Goal: Obtain resource: Obtain resource

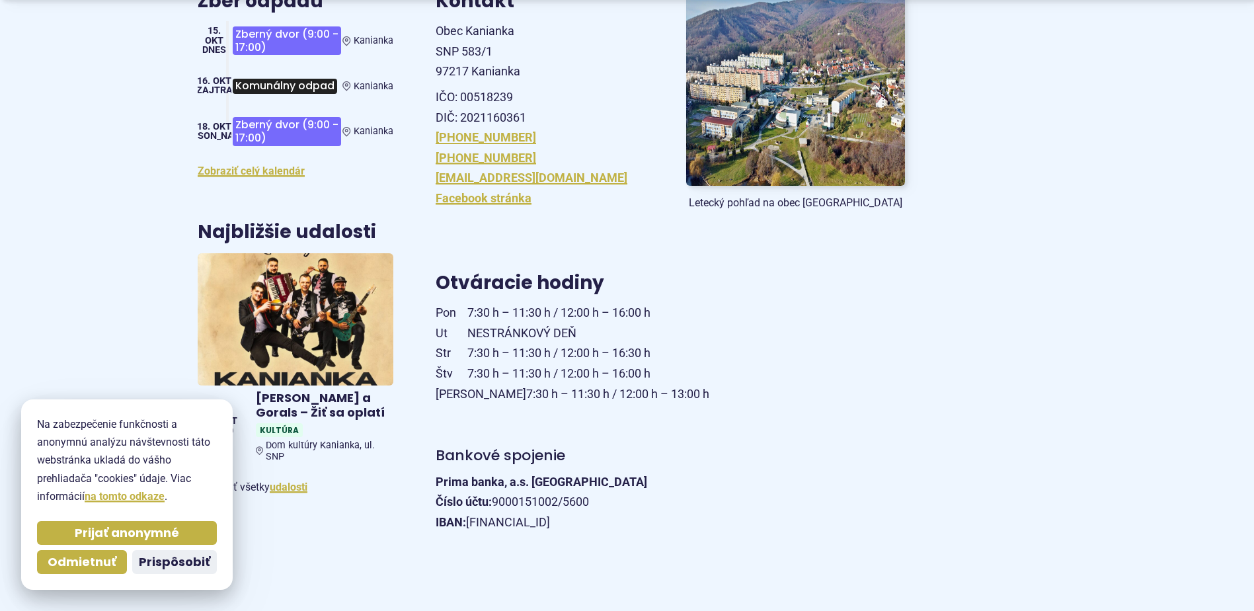
scroll to position [331, 0]
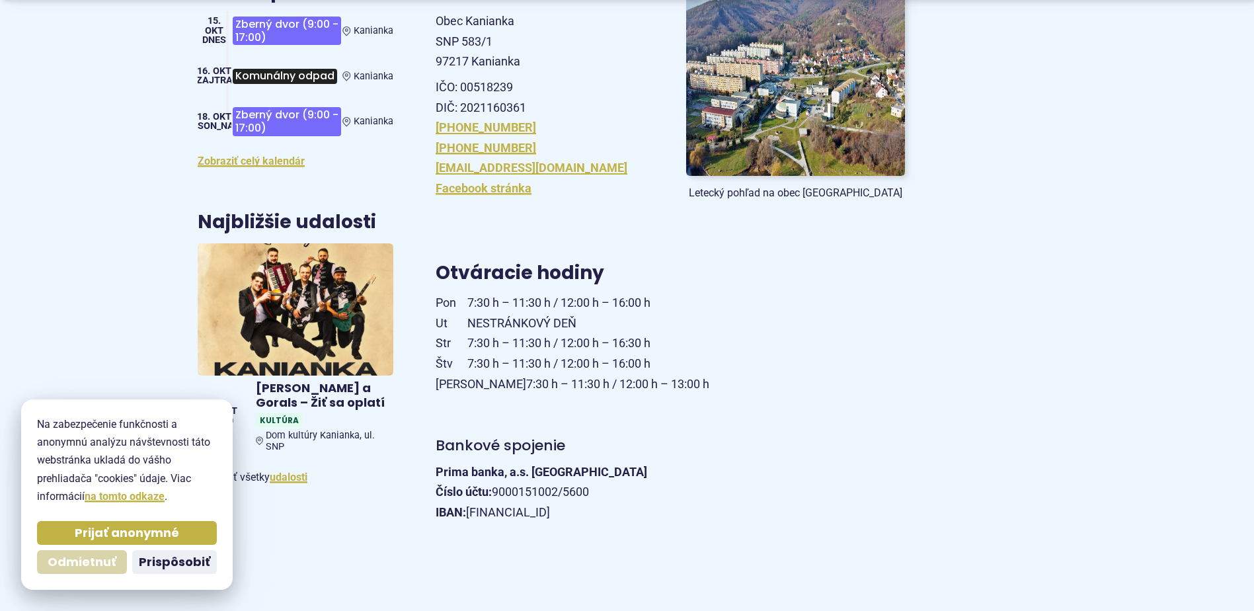
click at [94, 563] on span "Odmietnuť" at bounding box center [82, 562] width 69 height 15
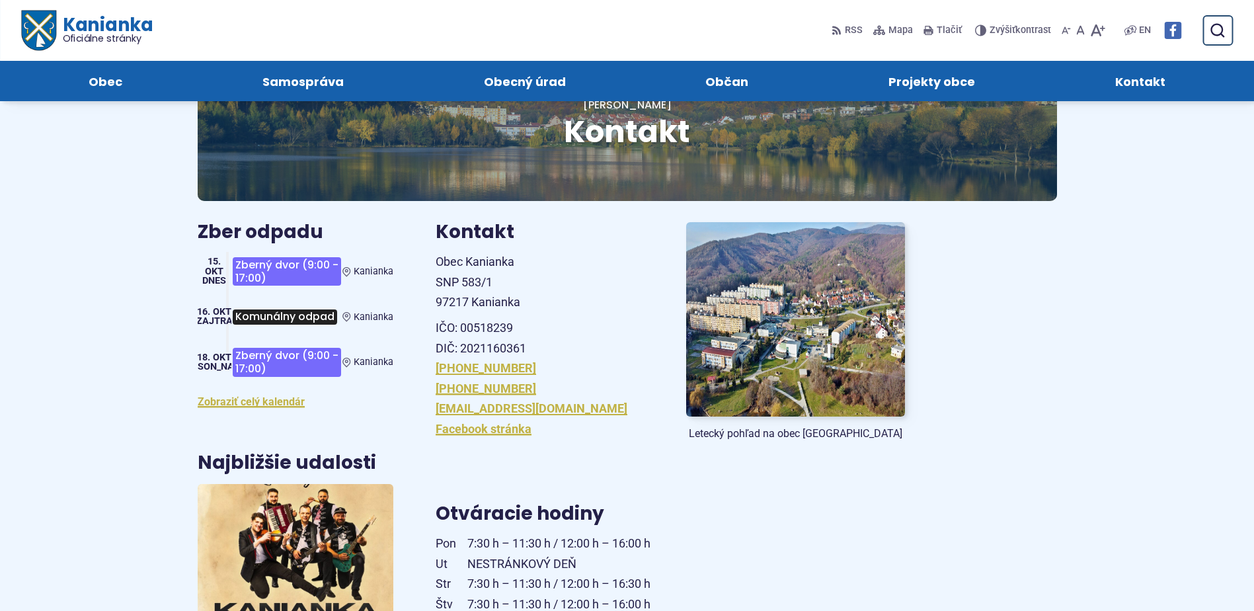
scroll to position [0, 0]
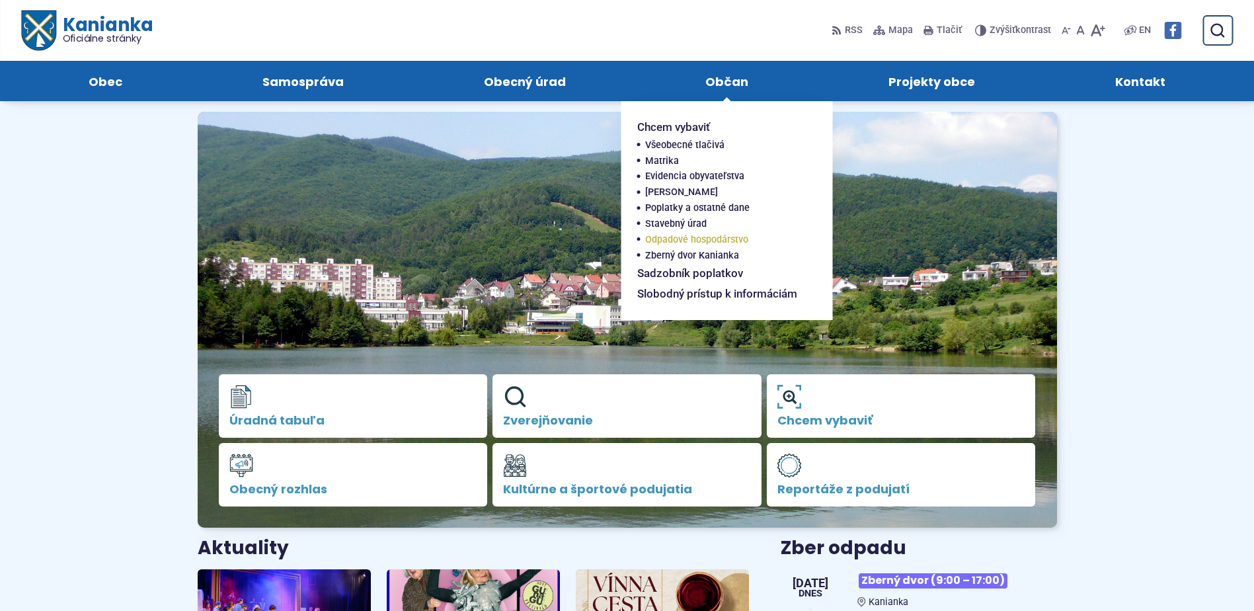
click at [672, 235] on span "Odpadové hospodárstvo" at bounding box center [696, 240] width 103 height 16
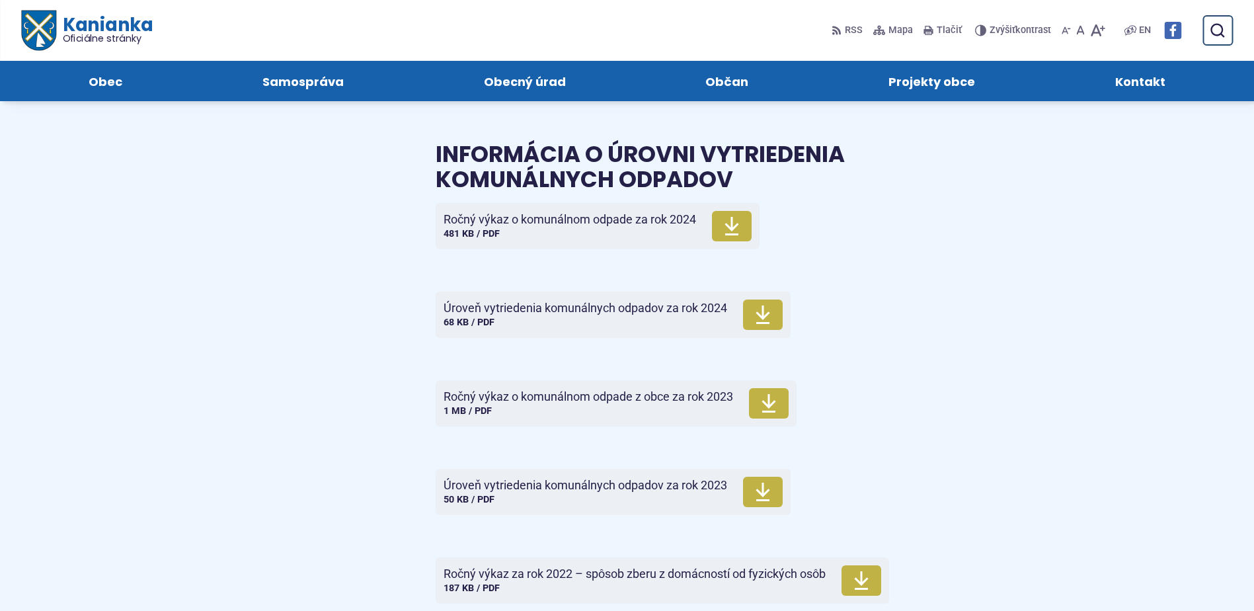
scroll to position [4628, 0]
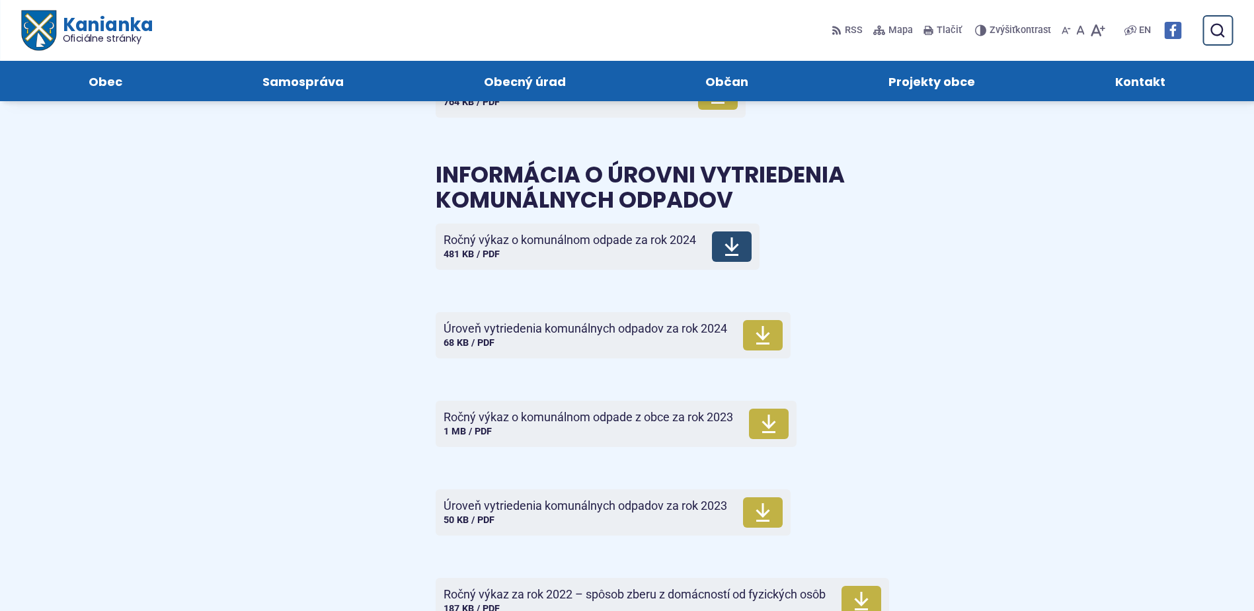
click at [560, 247] on span "Ročný výkaz o komunálnom odpade za rok 2024" at bounding box center [570, 239] width 253 height 13
click at [510, 424] on span "Ročný výkaz o komunálnom odpade z obce za rok 2023" at bounding box center [589, 417] width 290 height 13
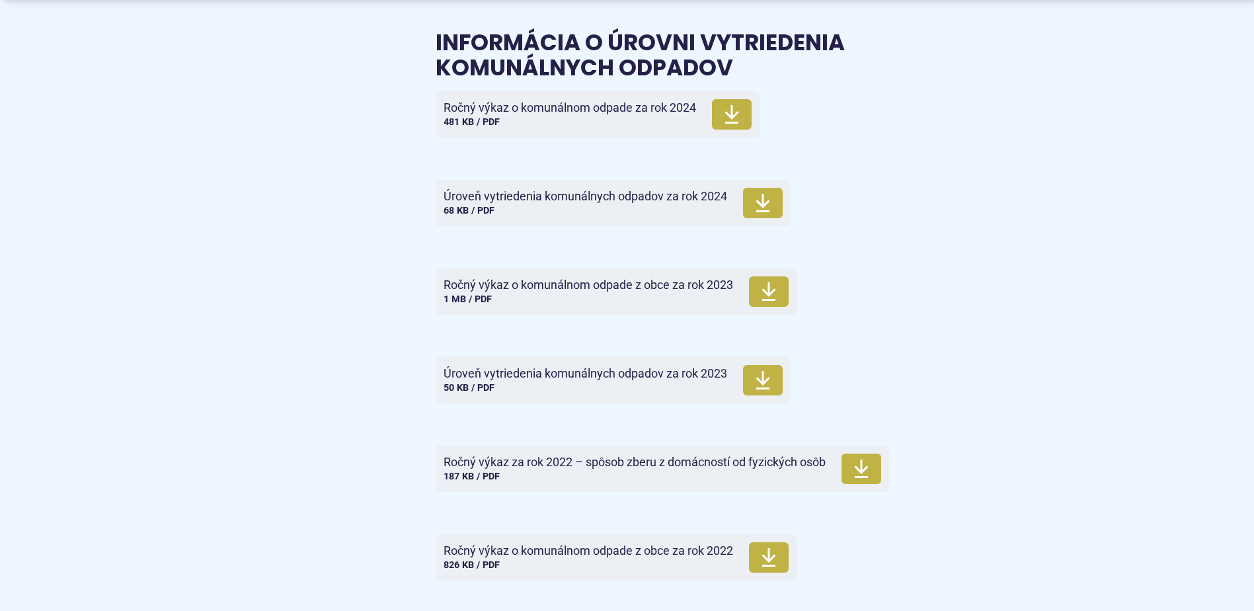
scroll to position [4827, 0]
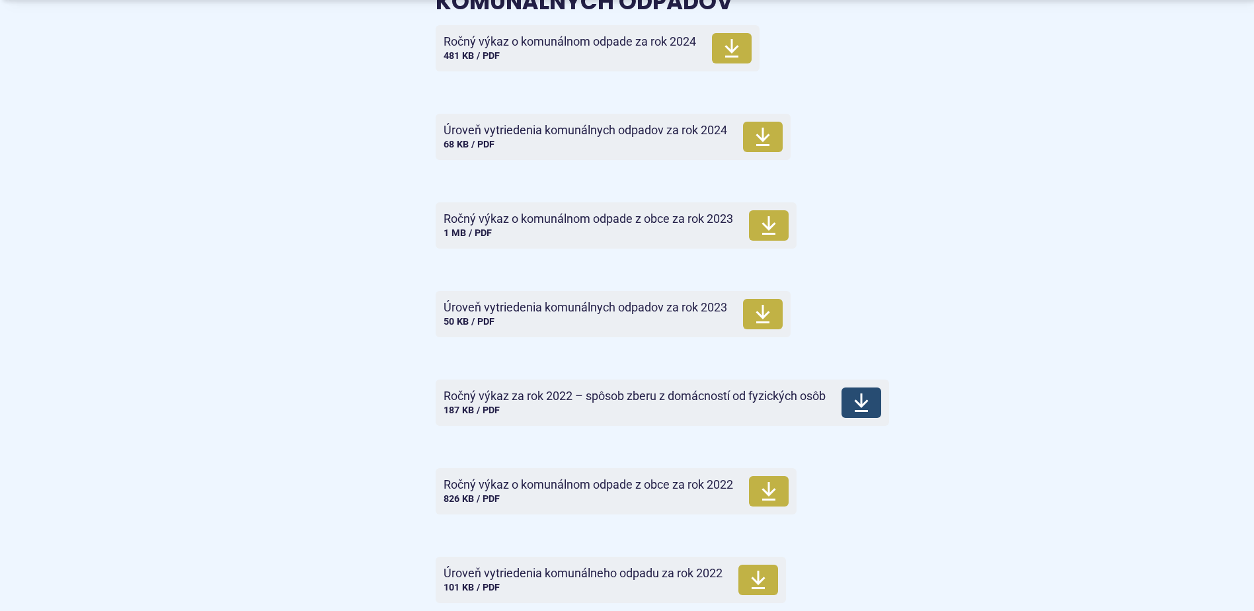
click at [518, 403] on span "Ročný výkaz za rok 2022 – spôsob zberu z domácností od fyzických osôb" at bounding box center [635, 395] width 382 height 13
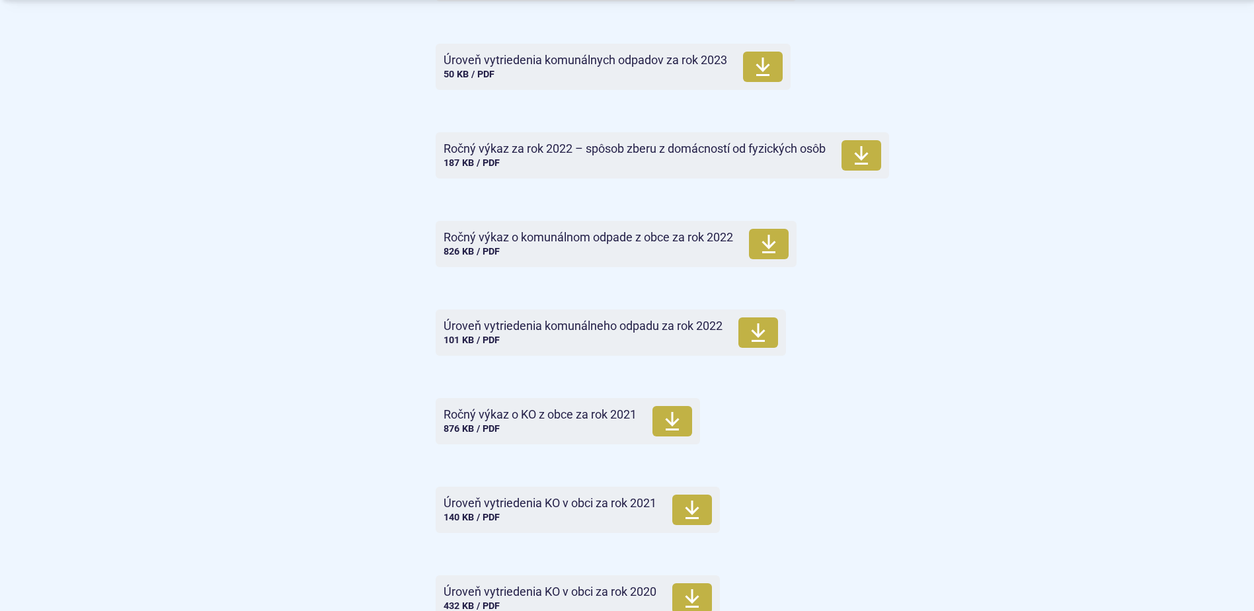
scroll to position [5091, 0]
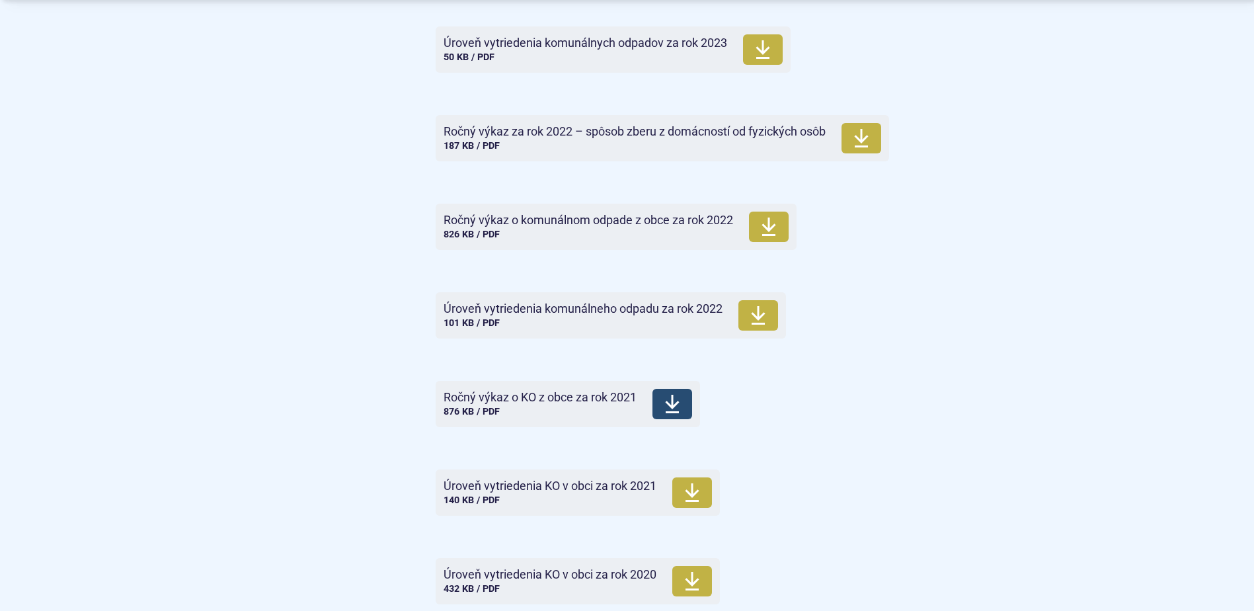
click at [542, 404] on span "Ročný výkaz o KO z obce za rok 2021" at bounding box center [540, 397] width 193 height 13
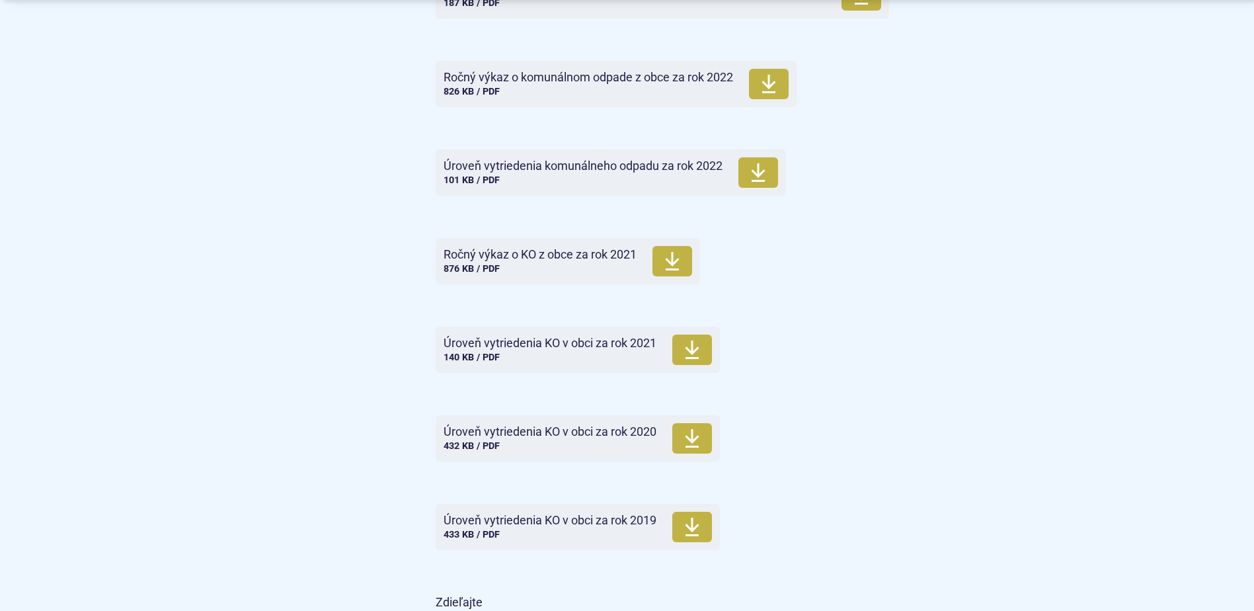
scroll to position [5290, 0]
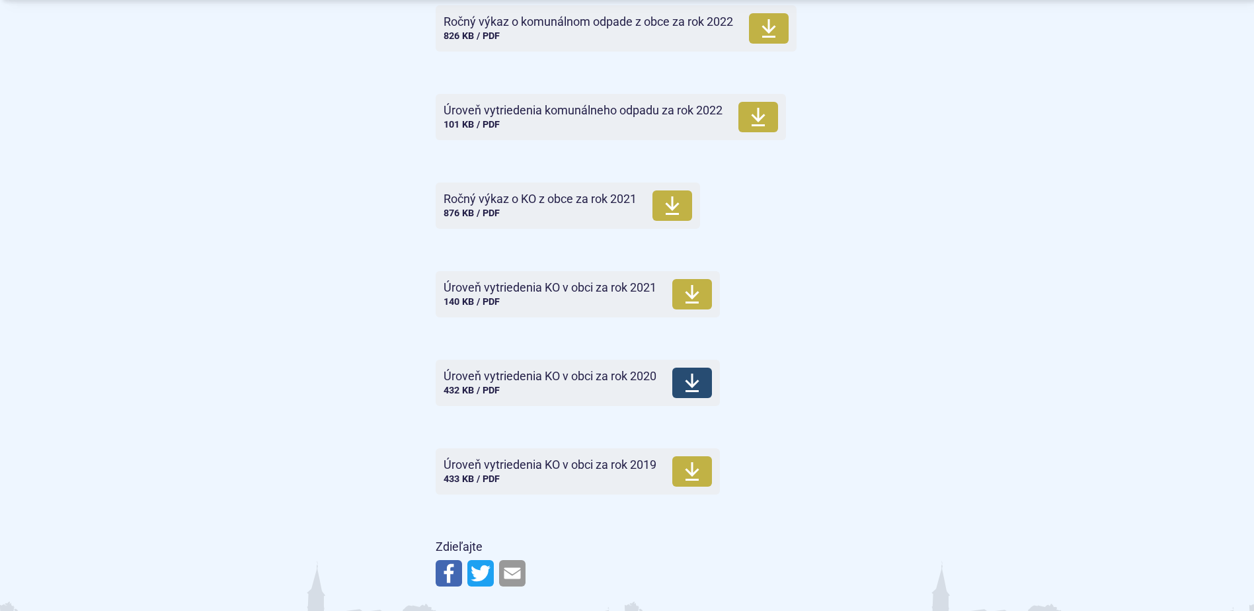
click at [498, 383] on span "Úroveň vytriedenia KO v obci za rok 2020" at bounding box center [550, 376] width 213 height 13
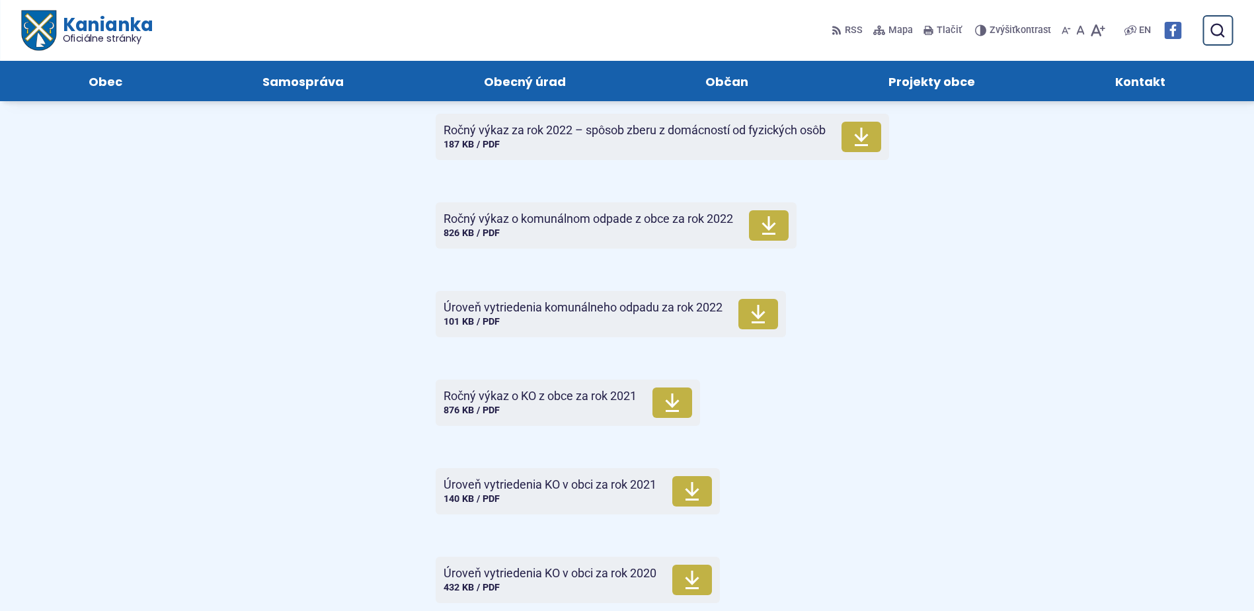
scroll to position [5091, 0]
click at [534, 315] on span "Úroveň vytriedenia komunálneho odpadu za rok 2022" at bounding box center [583, 308] width 279 height 13
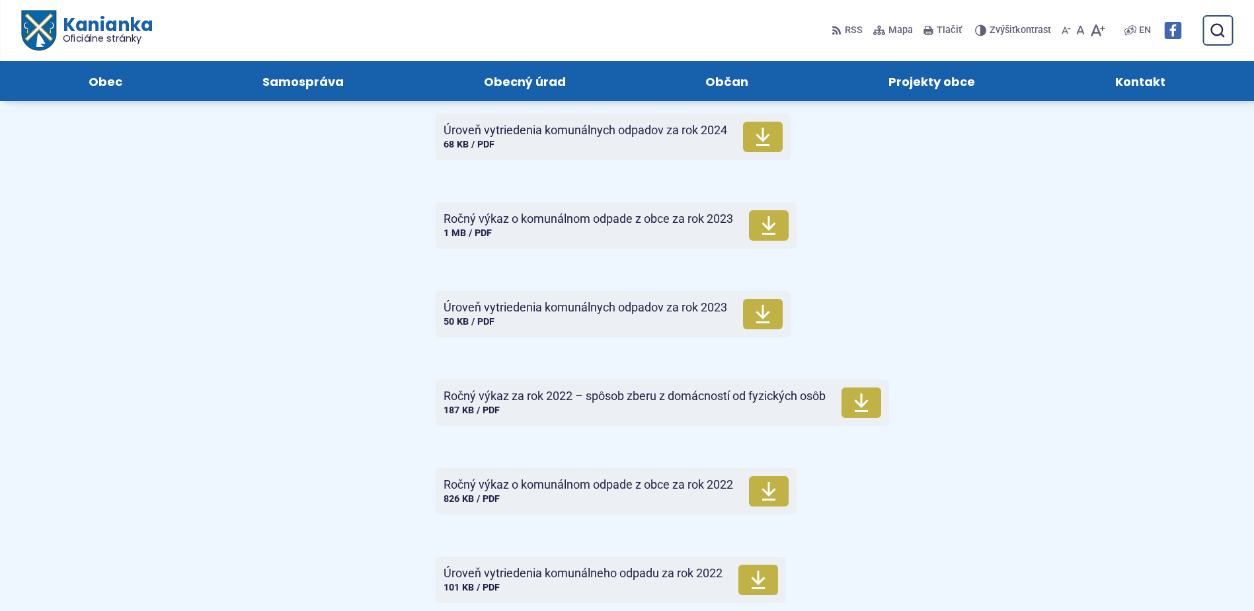
scroll to position [4761, 0]
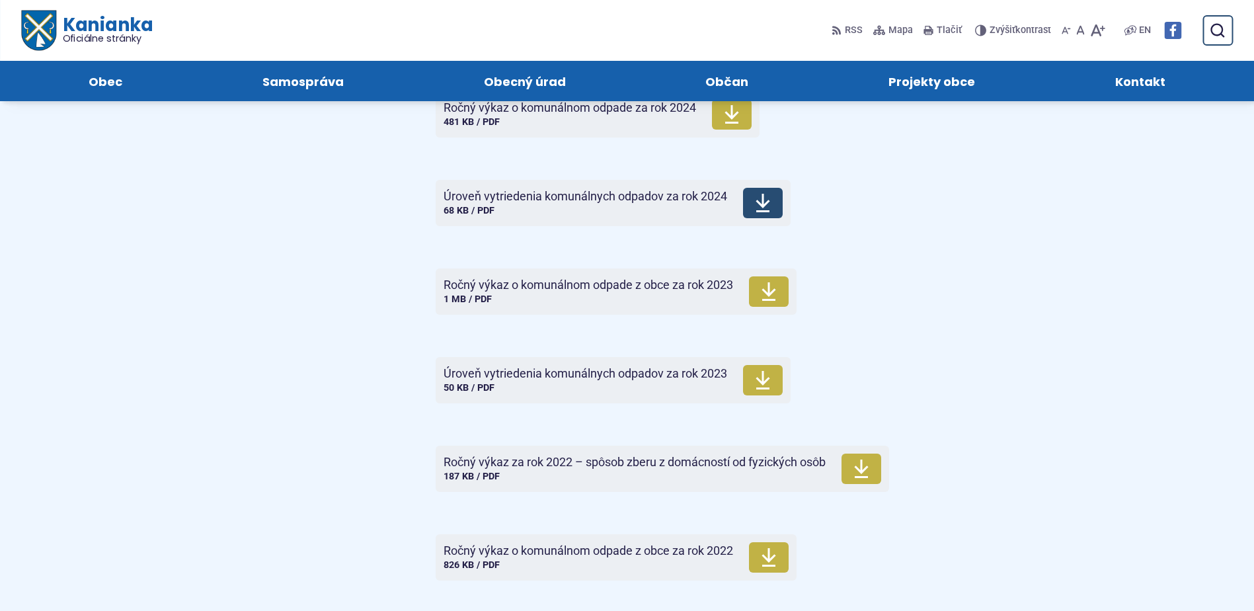
click at [536, 203] on span "Úroveň vytriedenia komunálnych odpadov za rok 2024" at bounding box center [586, 196] width 284 height 13
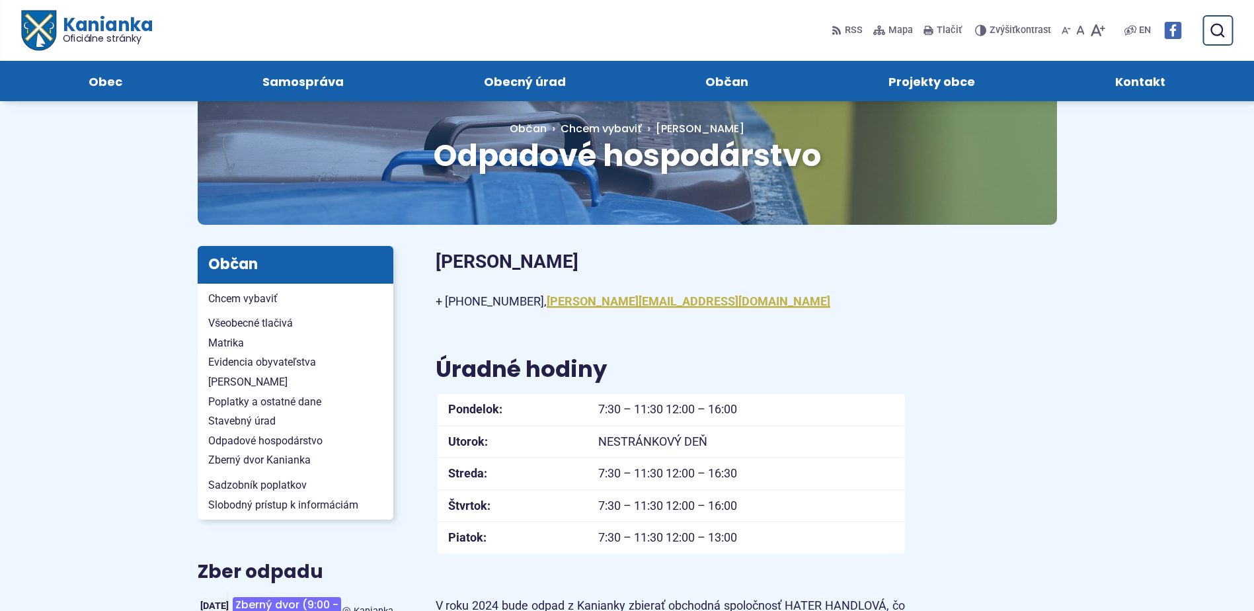
scroll to position [0, 0]
